Goal: Check status: Check status

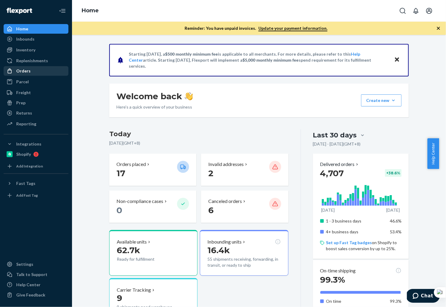
click at [25, 73] on div "Orders" at bounding box center [23, 71] width 14 height 6
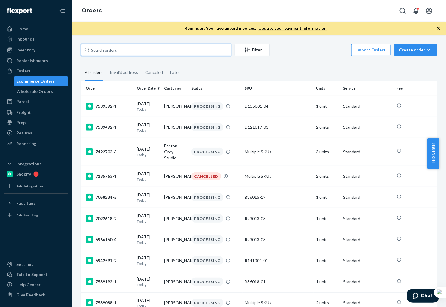
click at [132, 50] on input "text" at bounding box center [156, 50] width 150 height 12
paste input "136943287"
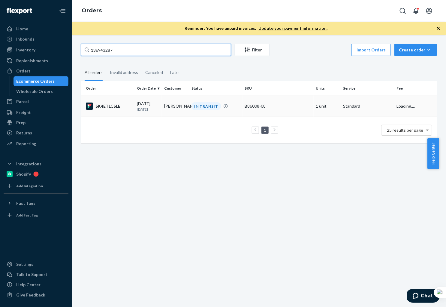
type input "136943287"
click at [170, 108] on td "[PERSON_NAME]" at bounding box center [175, 105] width 27 height 21
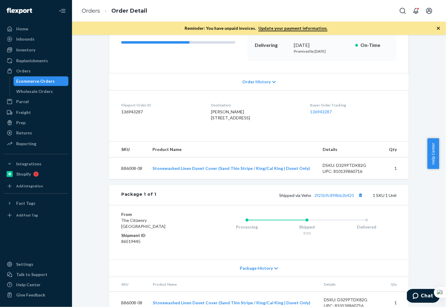
scroll to position [118, 0]
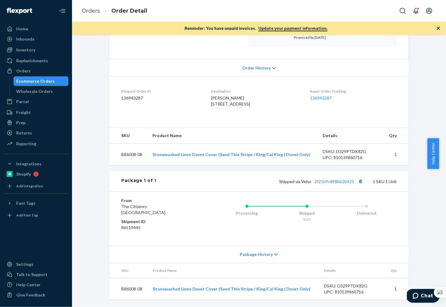
click at [144, 289] on td "B86008-08" at bounding box center [128, 289] width 39 height 22
drag, startPoint x: 144, startPoint y: 288, endPoint x: 118, endPoint y: 288, distance: 25.8
click at [118, 288] on td "B86008-08" at bounding box center [128, 289] width 39 height 22
copy td "B86008-08"
click at [359, 180] on button "Copy tracking number" at bounding box center [361, 181] width 8 height 8
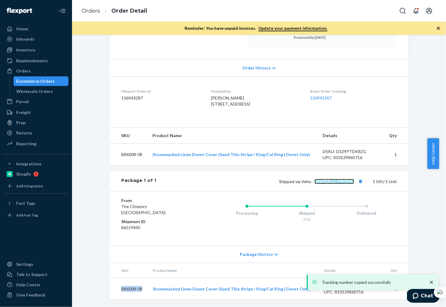
click at [339, 179] on link "2f21b9c898bb2b425" at bounding box center [335, 181] width 40 height 5
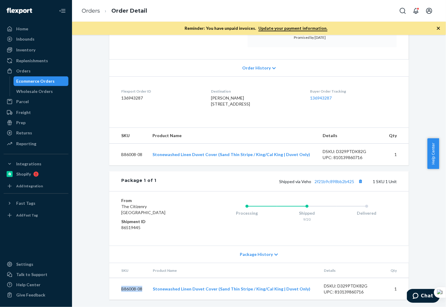
click at [32, 80] on div "Ecommerce Orders" at bounding box center [36, 81] width 38 height 6
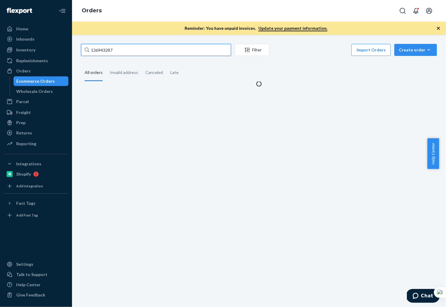
click at [135, 49] on input "136943287" at bounding box center [156, 50] width 150 height 12
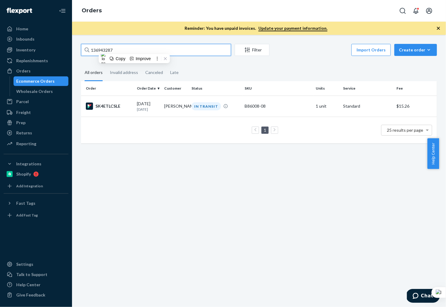
paste input "FP# 136943475"
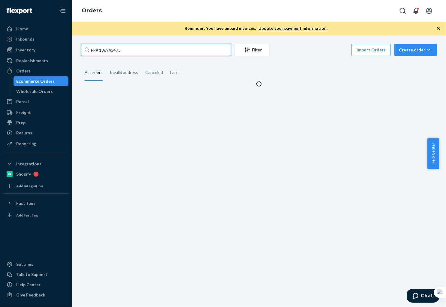
drag, startPoint x: 101, startPoint y: 49, endPoint x: 100, endPoint y: 28, distance: 21.6
click at [101, 47] on input "FP# 136943475" at bounding box center [156, 50] width 150 height 12
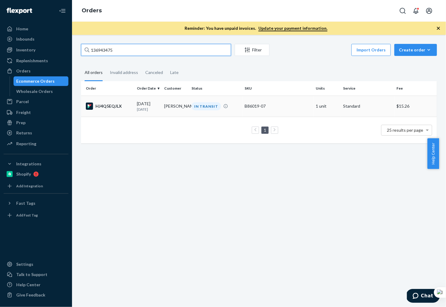
type input "136943475"
click at [131, 110] on td "HJ4Q5EQJLX" at bounding box center [107, 105] width 53 height 21
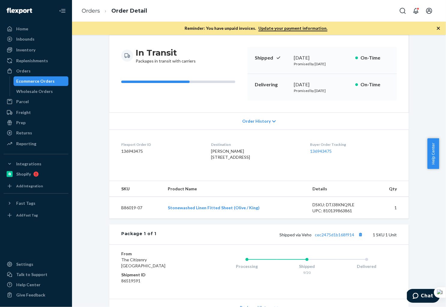
scroll to position [57, 0]
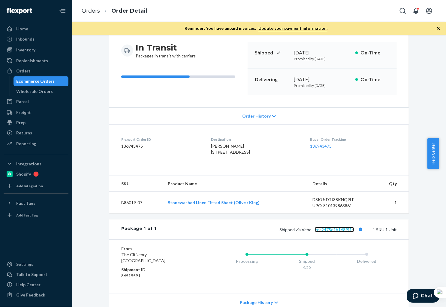
click at [320, 232] on link "cec2475d1b168f914" at bounding box center [334, 229] width 39 height 5
click at [357, 233] on button "Copy tracking number" at bounding box center [361, 229] width 8 height 8
click at [39, 82] on div "Ecommerce Orders" at bounding box center [36, 81] width 38 height 6
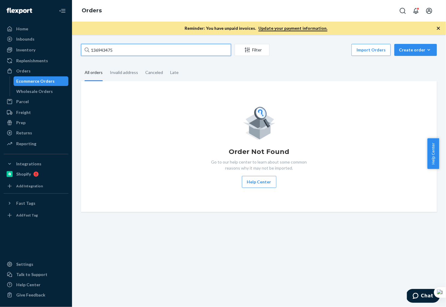
click at [125, 49] on input "136943475" at bounding box center [156, 50] width 150 height 12
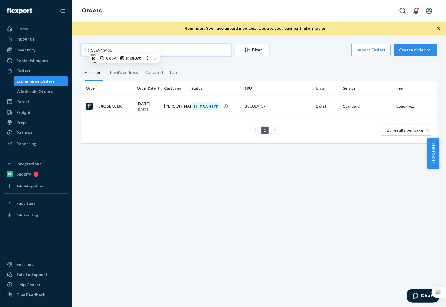
paste input "84629"
type input "136984629"
click at [156, 108] on p "[DATE]" at bounding box center [148, 109] width 23 height 5
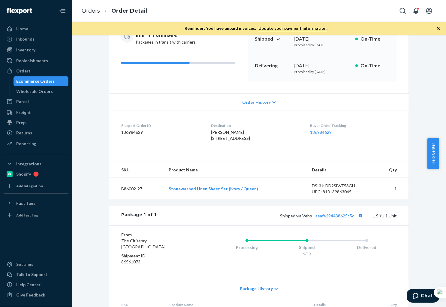
scroll to position [118, 0]
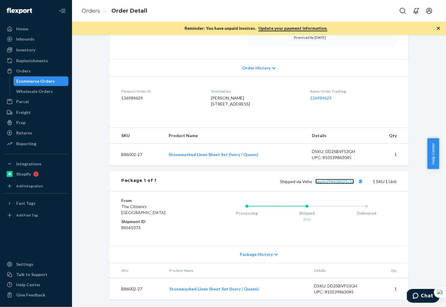
click at [337, 181] on link "aeafe294438625c5c" at bounding box center [335, 181] width 39 height 5
click at [359, 179] on button "Copy tracking number" at bounding box center [361, 181] width 8 height 8
click at [33, 82] on div "Ecommerce Orders" at bounding box center [36, 81] width 38 height 6
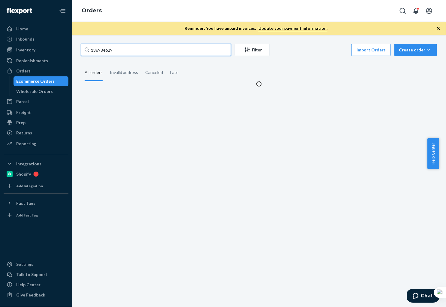
click at [131, 53] on input "136984629" at bounding box center [156, 50] width 150 height 12
paste input "[PERSON_NAME]"
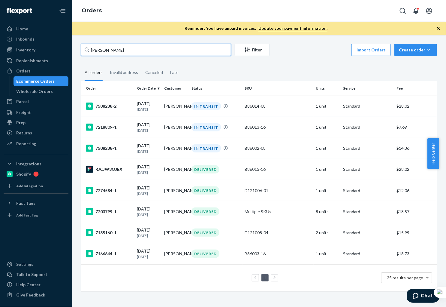
type input "[PERSON_NAME]"
click at [124, 131] on div "7218809-1" at bounding box center [109, 126] width 46 height 7
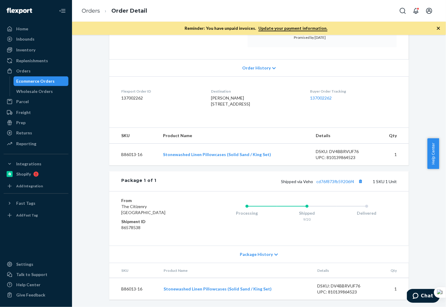
scroll to position [118, 0]
click at [333, 180] on link "cd76f873fb59206f4" at bounding box center [336, 181] width 38 height 5
click at [41, 79] on div "Ecommerce Orders" at bounding box center [36, 81] width 38 height 6
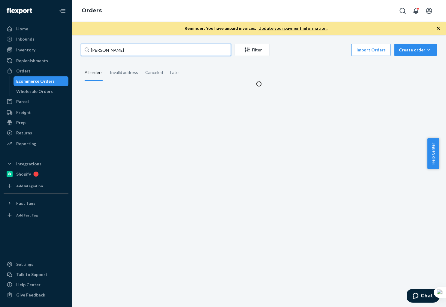
drag, startPoint x: 127, startPoint y: 51, endPoint x: 77, endPoint y: 49, distance: 50.8
click at [77, 49] on div "[PERSON_NAME] Filter Import Orders Create order Ecommerce order Removal order A…" at bounding box center [259, 65] width 365 height 43
paste input "[PERSON_NAME]"
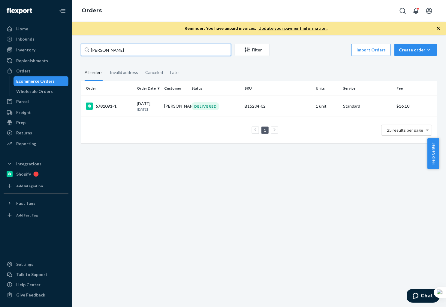
type input "[PERSON_NAME]"
